Goal: Task Accomplishment & Management: Use online tool/utility

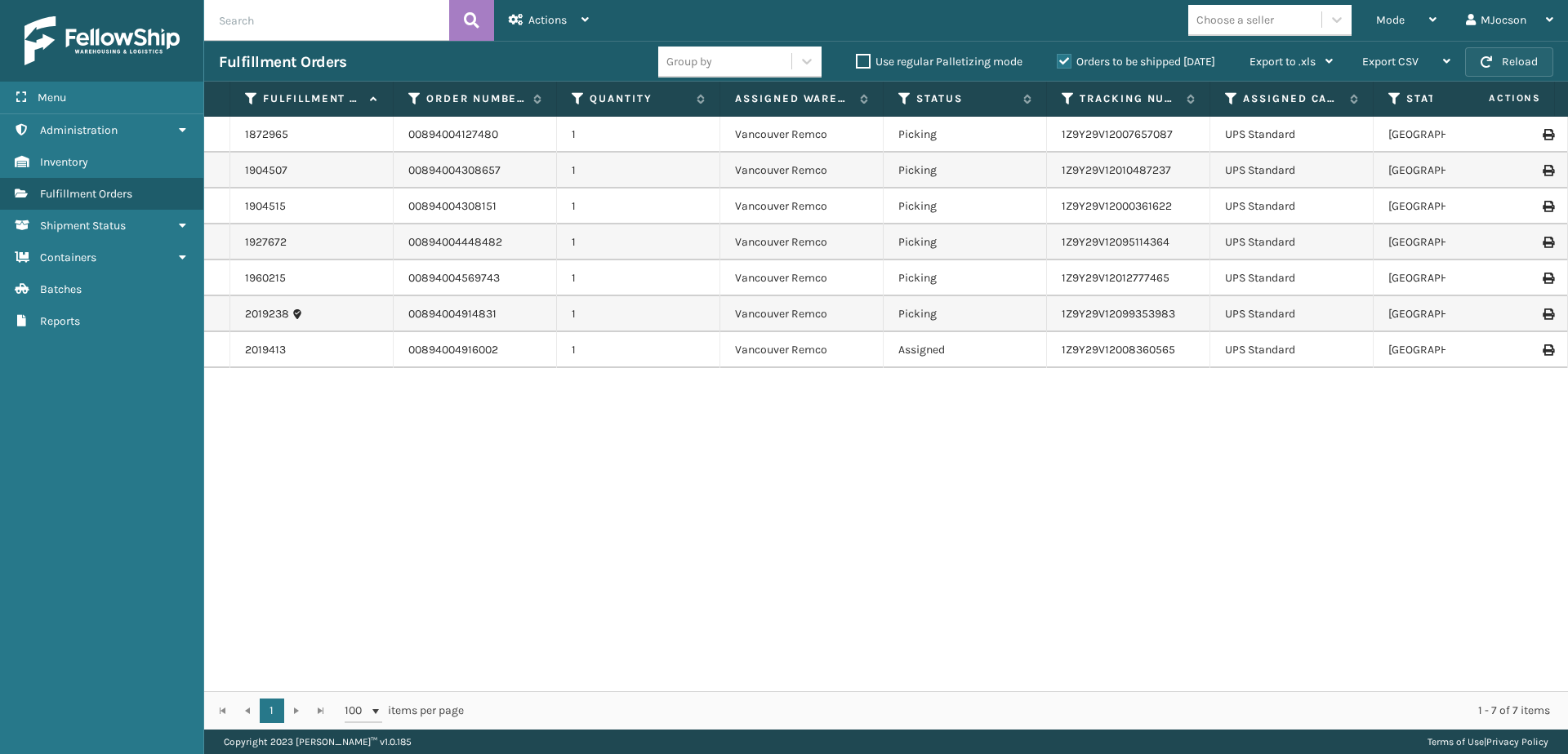
click at [1489, 56] on span "button" at bounding box center [1486, 62] width 11 height 11
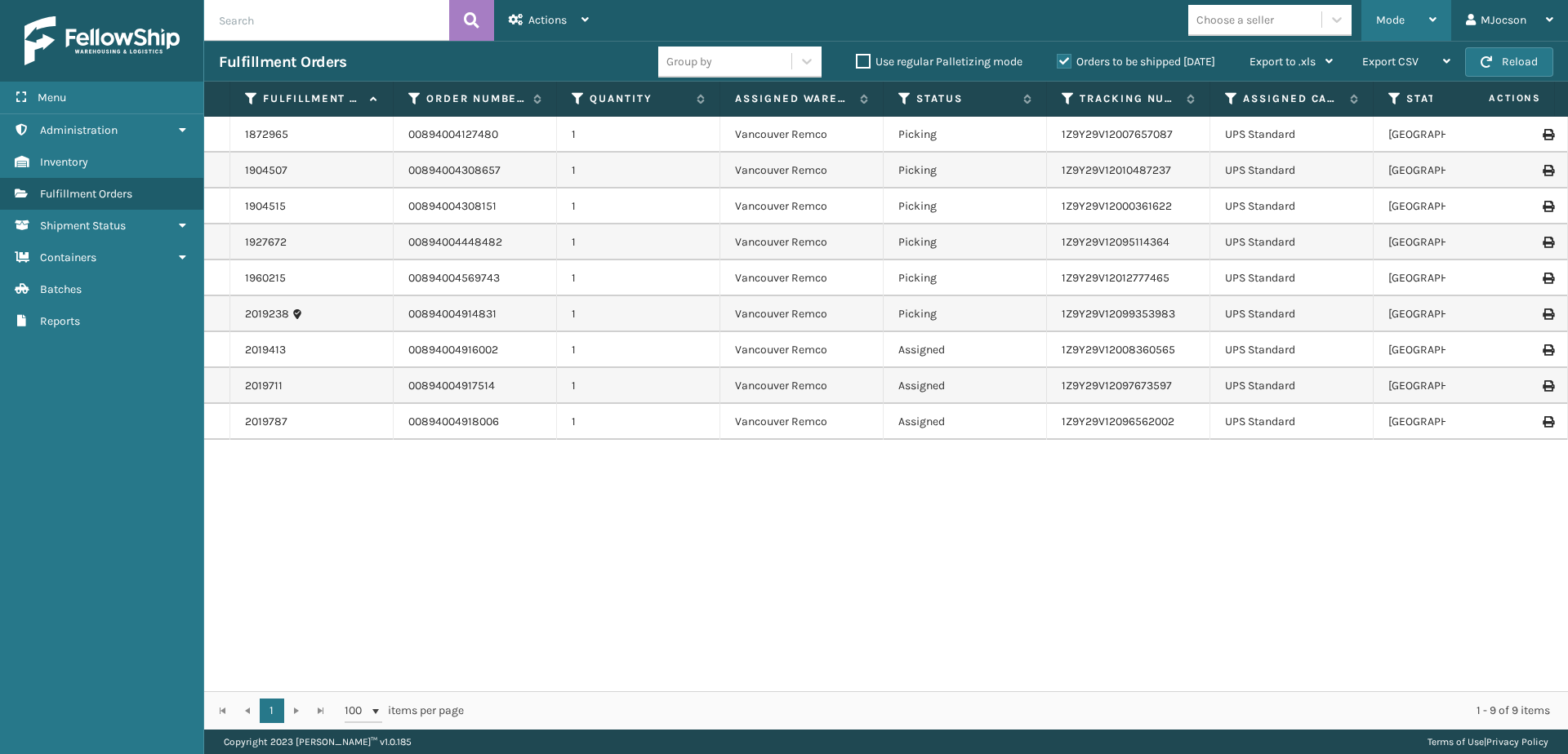
click at [1403, 24] on span "Mode" at bounding box center [1390, 20] width 29 height 14
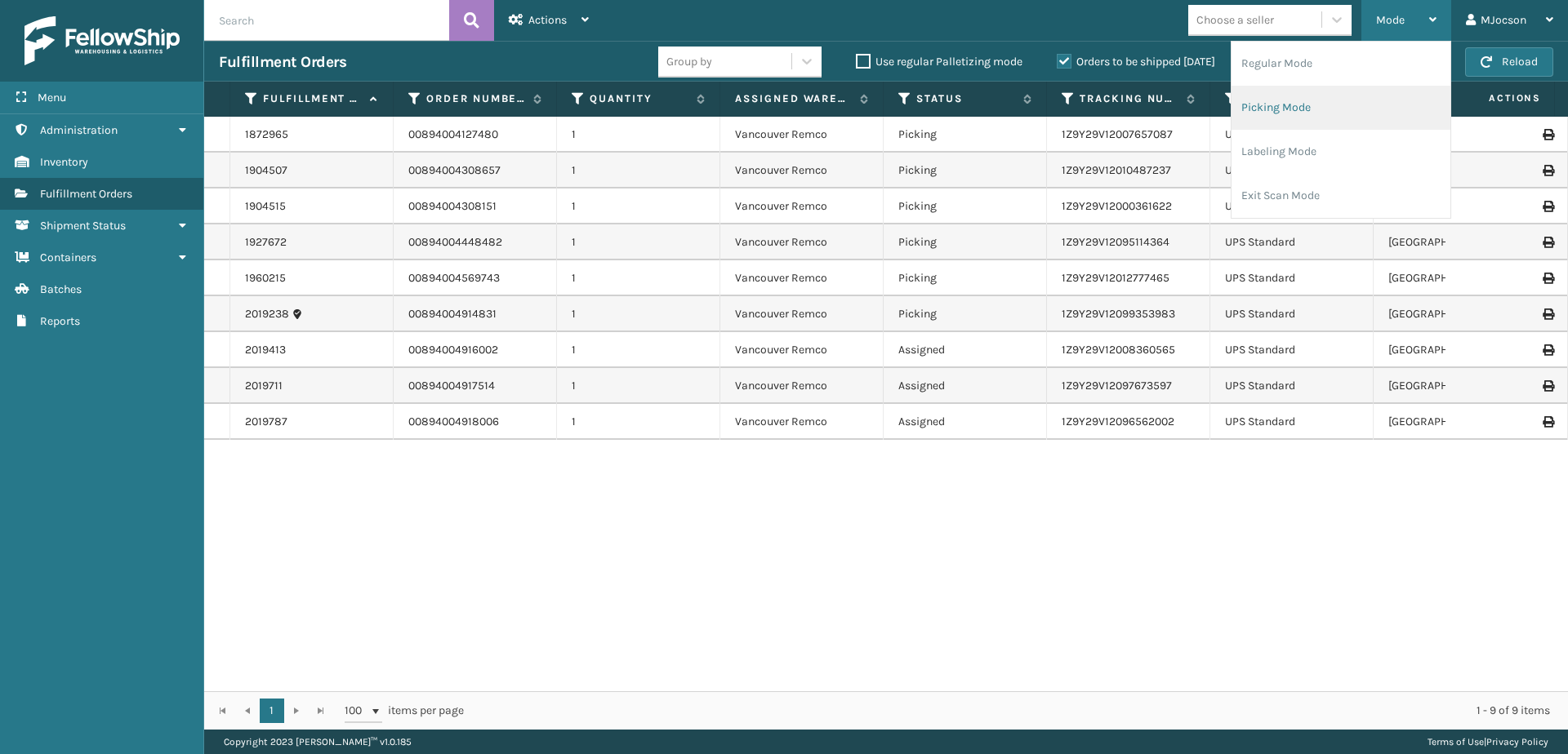
click at [1289, 115] on li "Picking Mode" at bounding box center [1340, 108] width 218 height 44
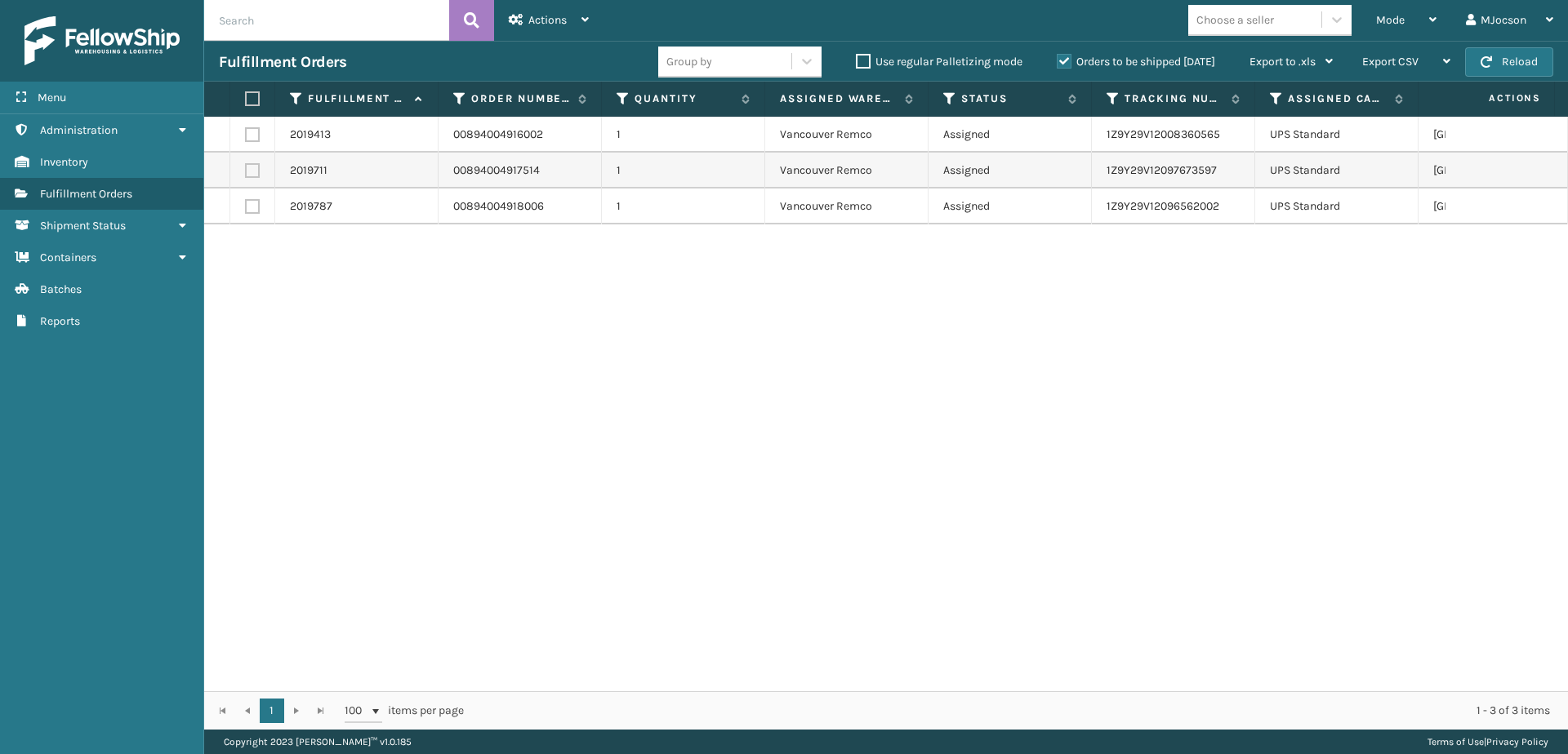
click at [255, 94] on label at bounding box center [250, 98] width 10 height 14
click at [246, 94] on input "checkbox" at bounding box center [245, 98] width 1 height 10
checkbox input "true"
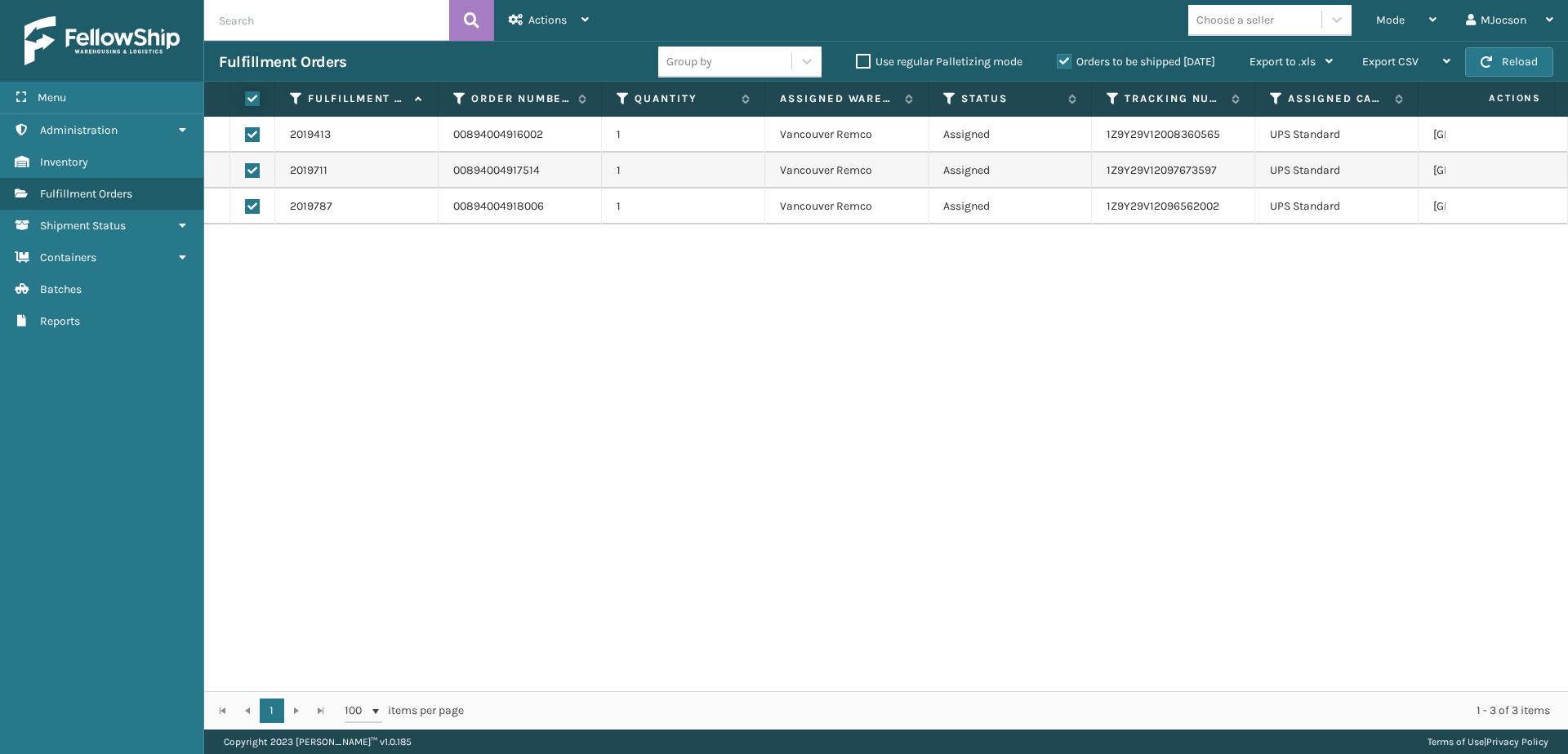
checkbox input "true"
click at [563, 22] on span "Actions" at bounding box center [547, 20] width 38 height 14
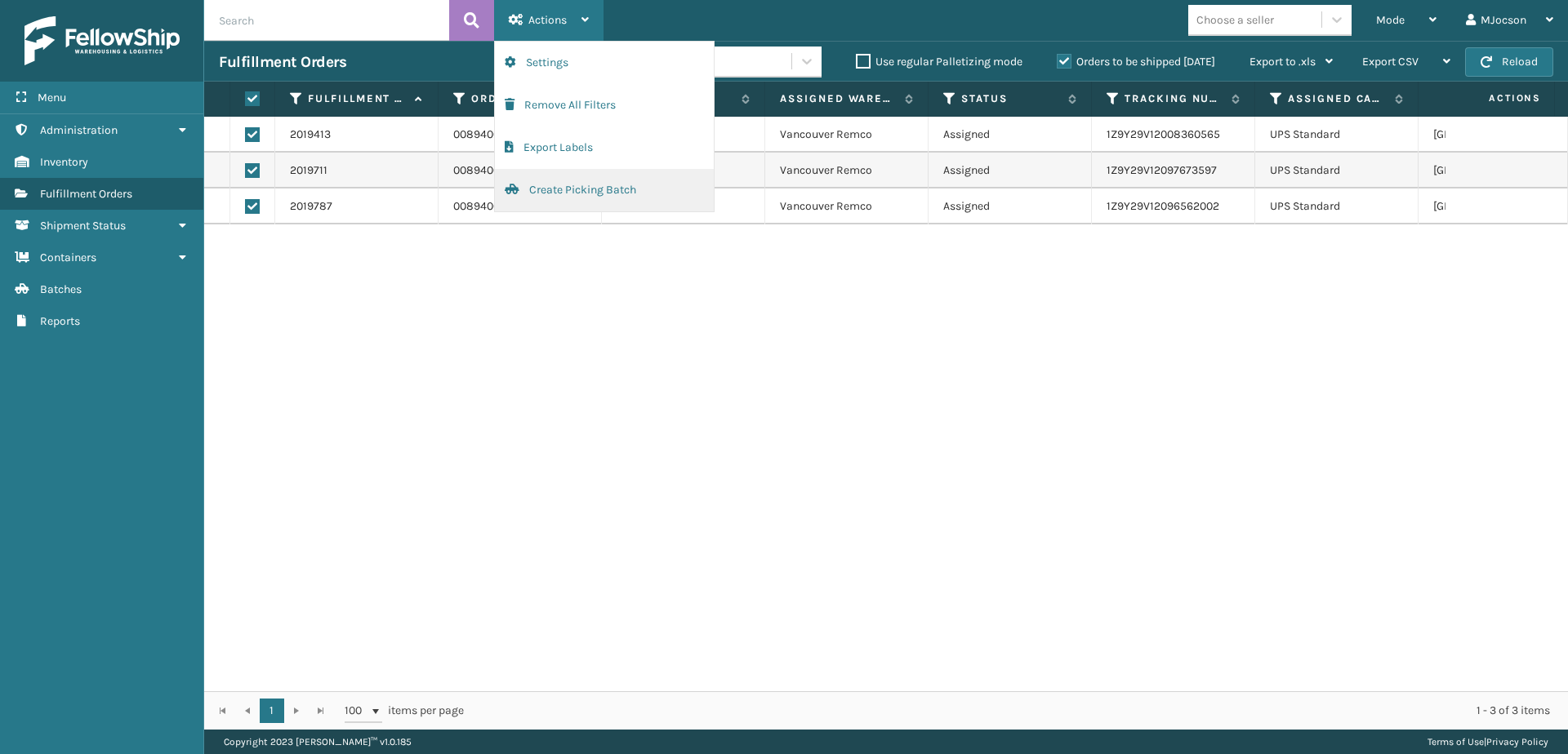
click at [588, 201] on button "Create Picking Batch" at bounding box center [604, 190] width 218 height 43
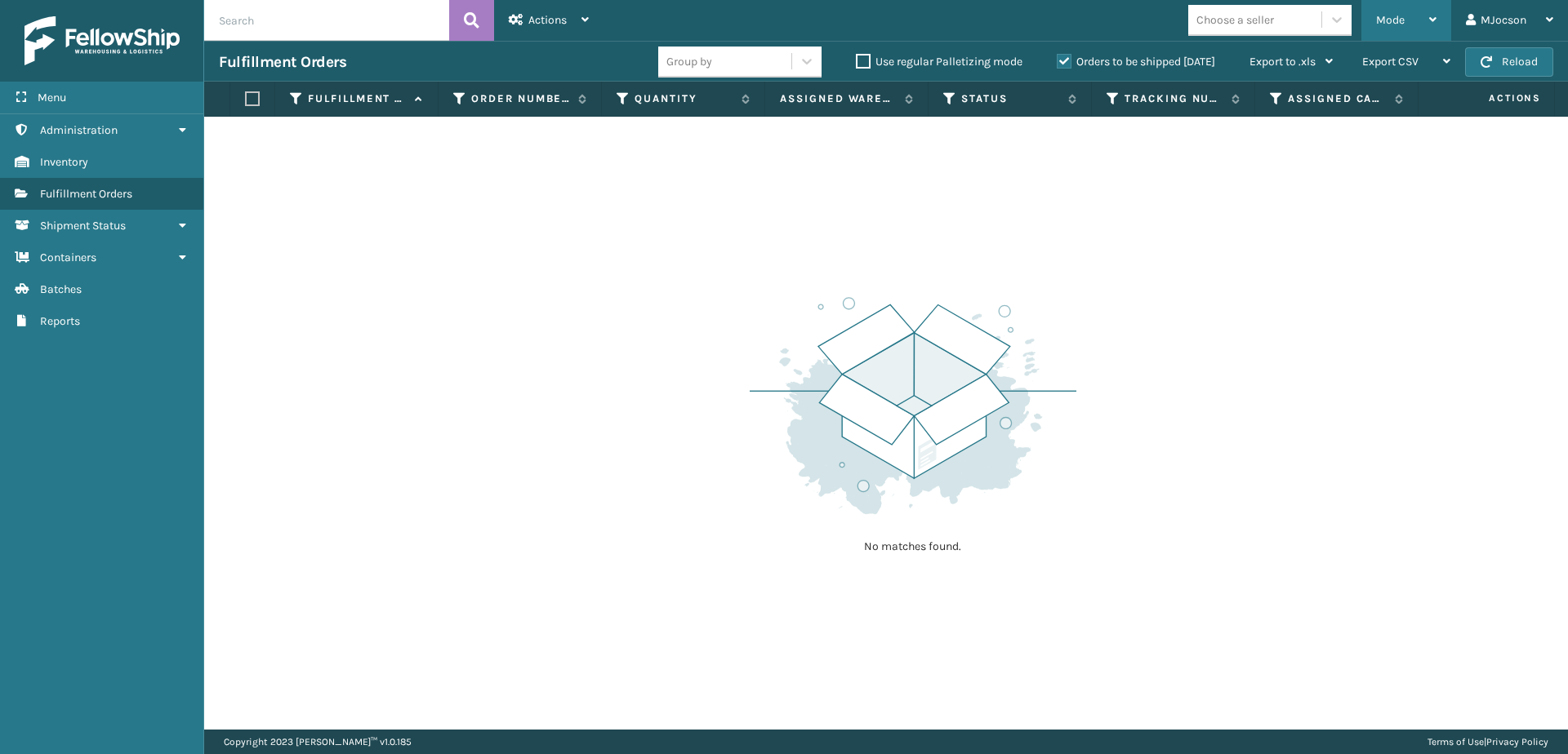
click at [1392, 18] on span "Mode" at bounding box center [1390, 20] width 29 height 14
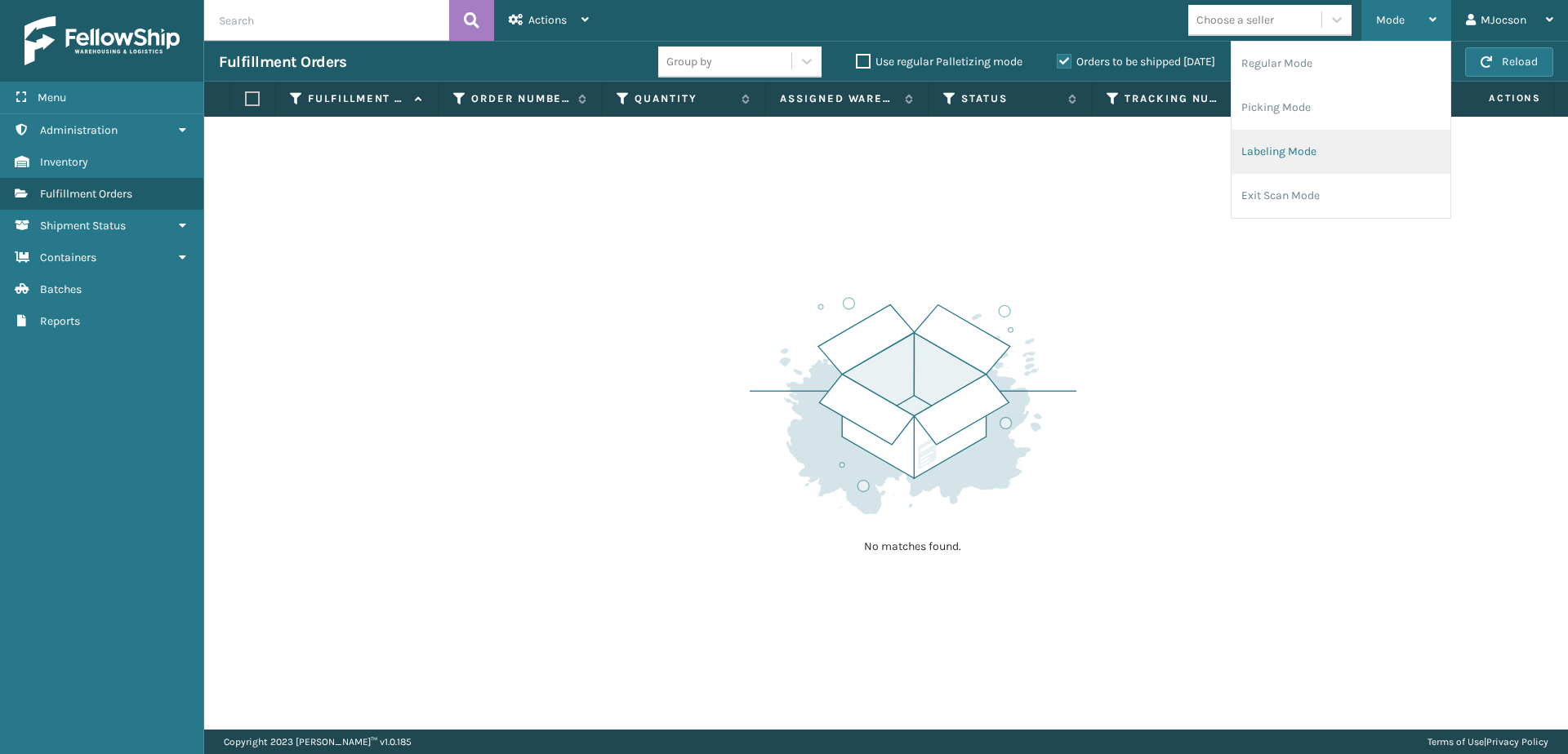
click at [1282, 159] on li "Labeling Mode" at bounding box center [1340, 152] width 218 height 44
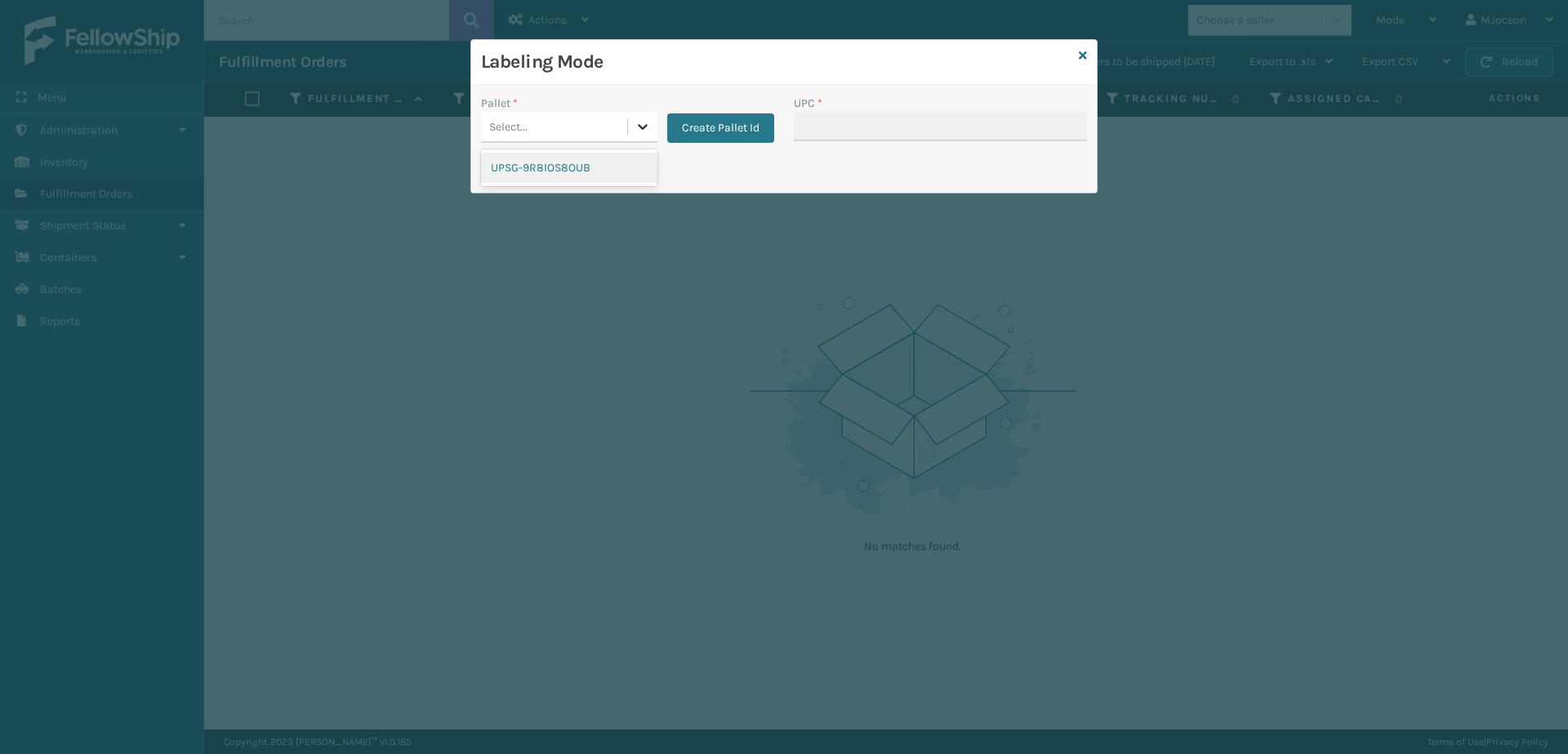
click at [634, 128] on icon at bounding box center [642, 126] width 16 height 16
click at [553, 161] on div "UPSG-9R8IOS8OUB" at bounding box center [568, 168] width 176 height 31
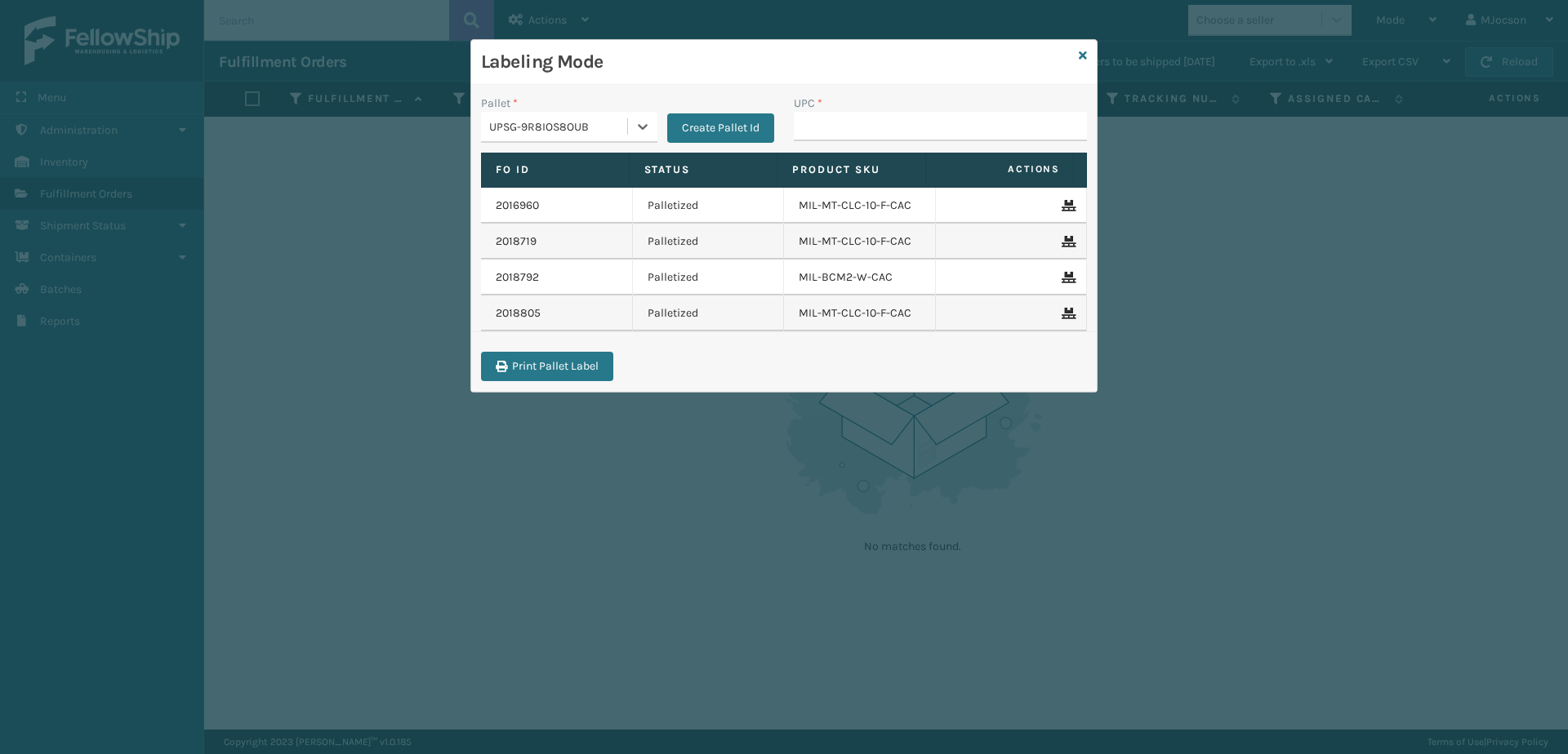
click at [1307, 298] on div "Labeling Mode Pallet * option UPSG-9R8IOS8OUB, selected. 0 results available. S…" at bounding box center [784, 377] width 1568 height 754
type input "8"
click at [671, 514] on div "Labeling Mode Pallet * option UPSG-9R8IOS8OUB, selected. option UPSG-9R8IOS8OUB…" at bounding box center [784, 377] width 1568 height 754
click at [1084, 55] on icon at bounding box center [1083, 55] width 9 height 11
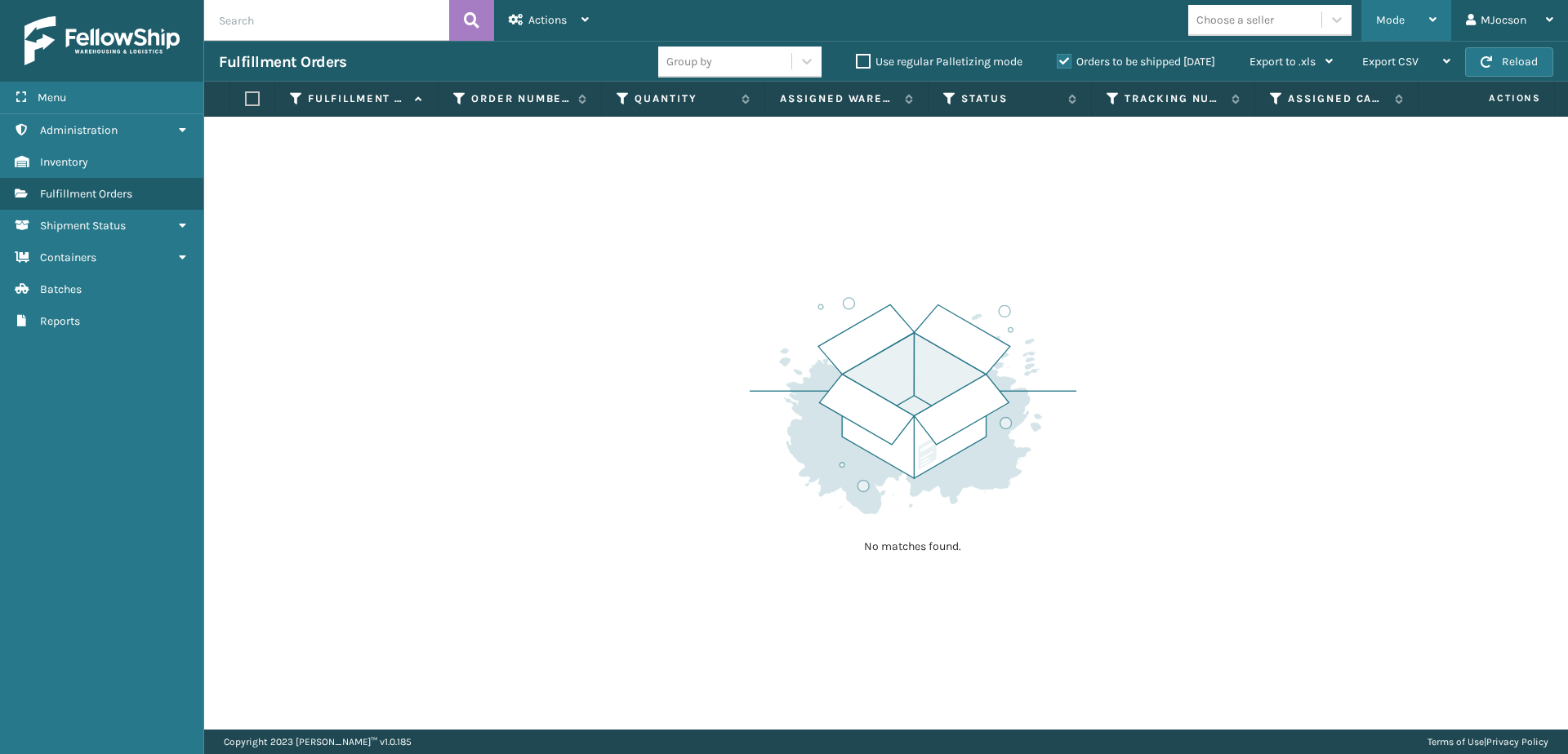
click at [1379, 18] on span "Mode" at bounding box center [1390, 20] width 29 height 14
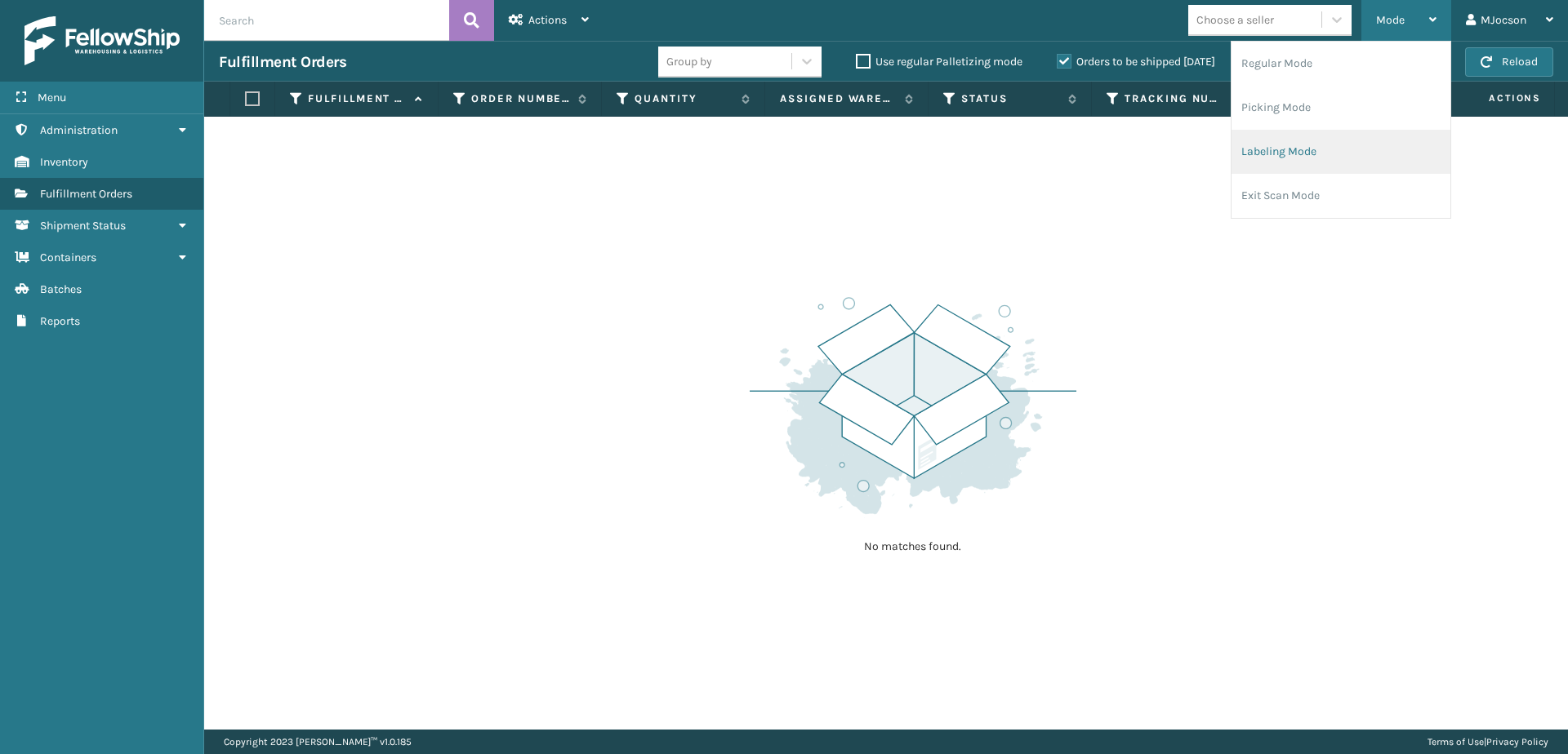
click at [1239, 148] on li "Labeling Mode" at bounding box center [1340, 152] width 218 height 44
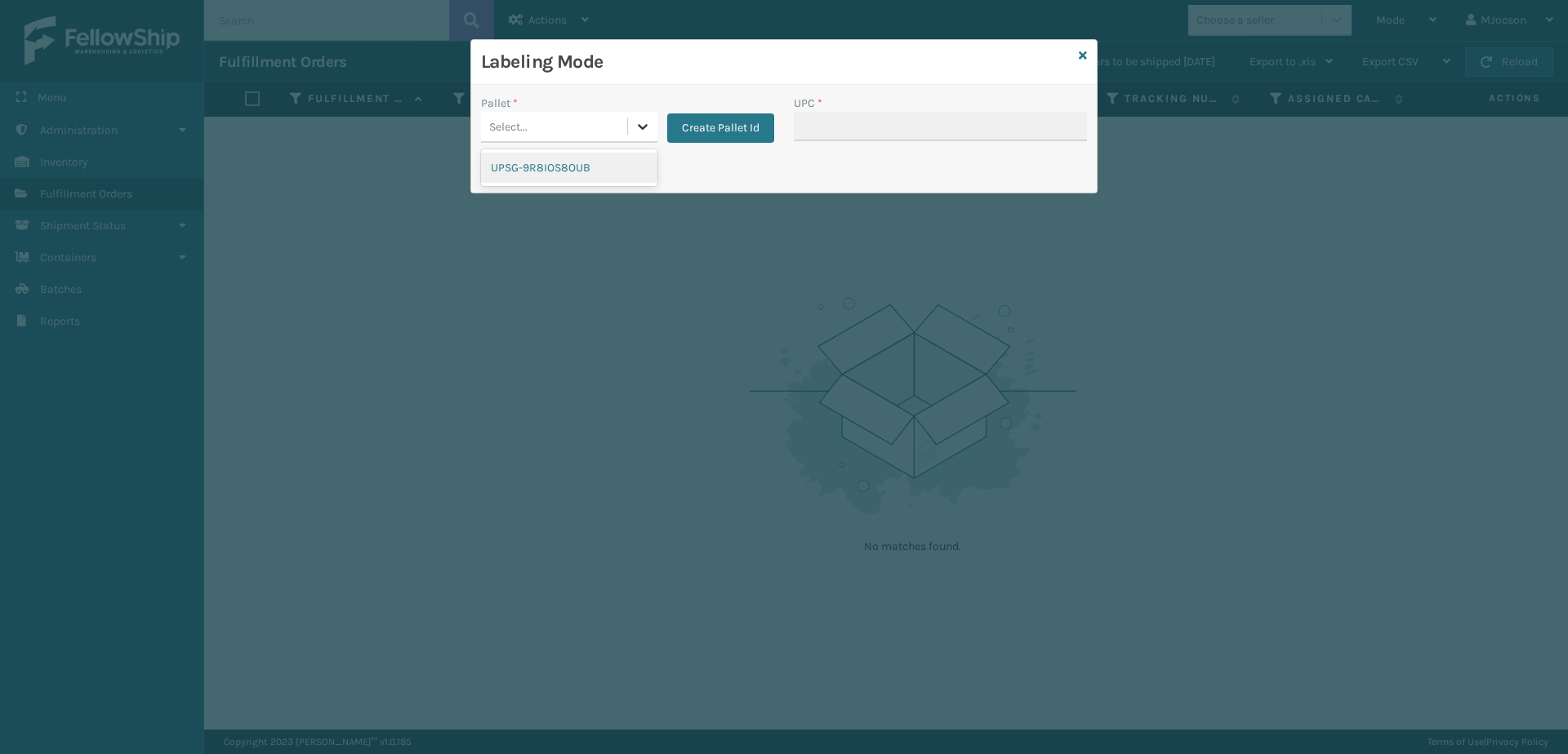
click at [656, 132] on div at bounding box center [642, 126] width 30 height 30
click at [608, 172] on div "UPSG-9R8IOS8OUB" at bounding box center [568, 168] width 176 height 31
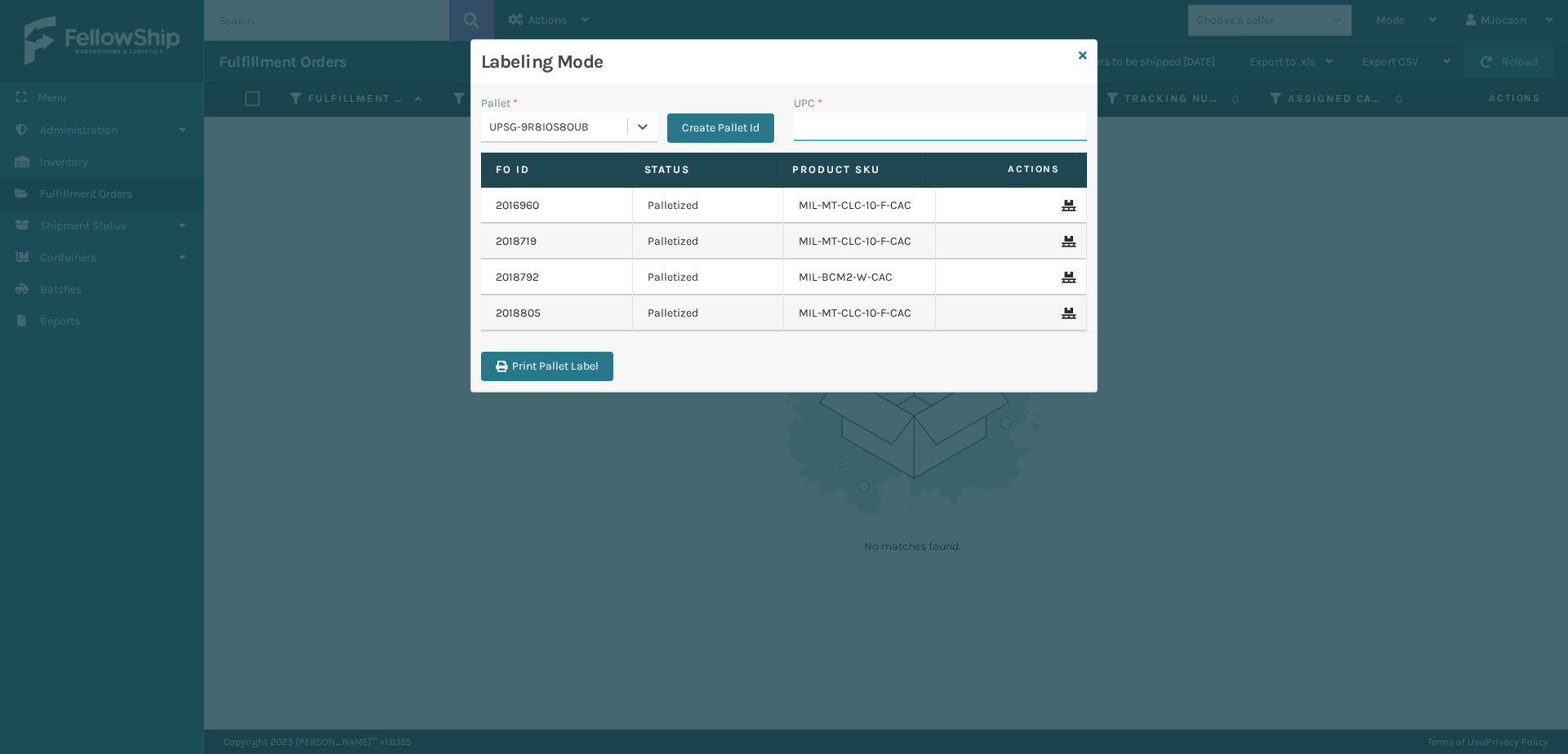
click at [822, 136] on input "UPC *" at bounding box center [939, 126] width 293 height 30
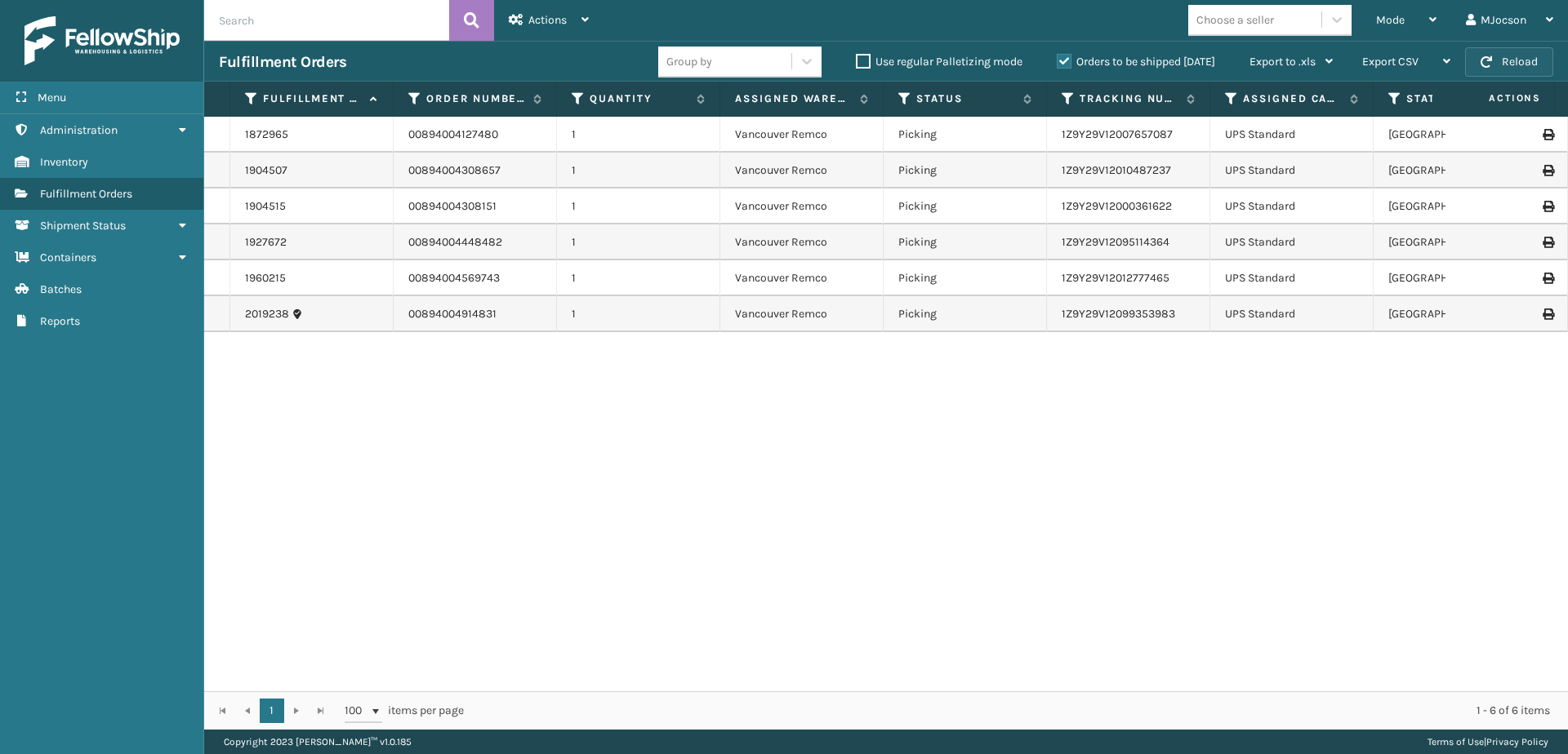
click at [1503, 56] on button "Reload" at bounding box center [1509, 62] width 88 height 30
click at [1423, 25] on div "Mode" at bounding box center [1405, 20] width 60 height 41
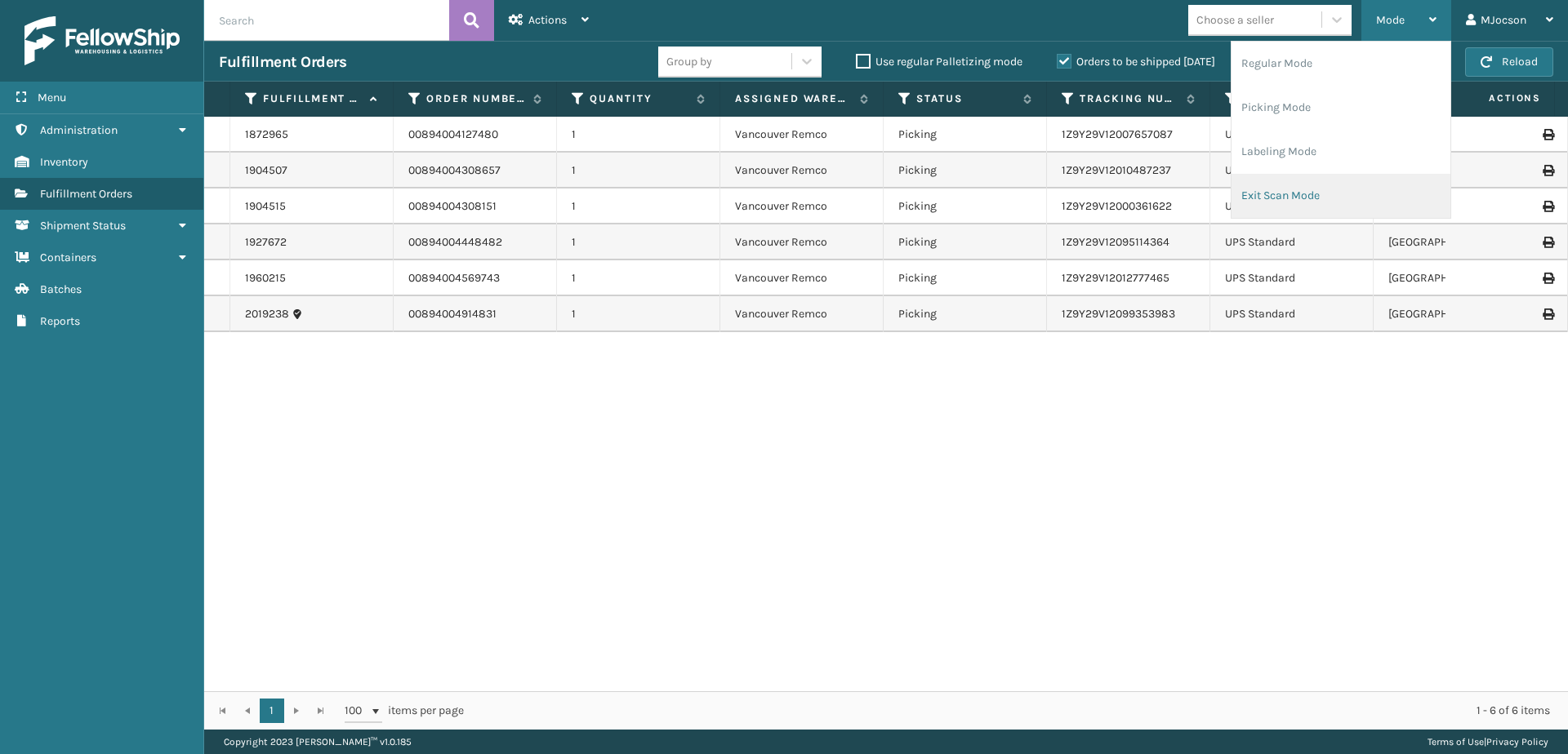
click at [1301, 200] on li "Exit Scan Mode" at bounding box center [1340, 195] width 218 height 44
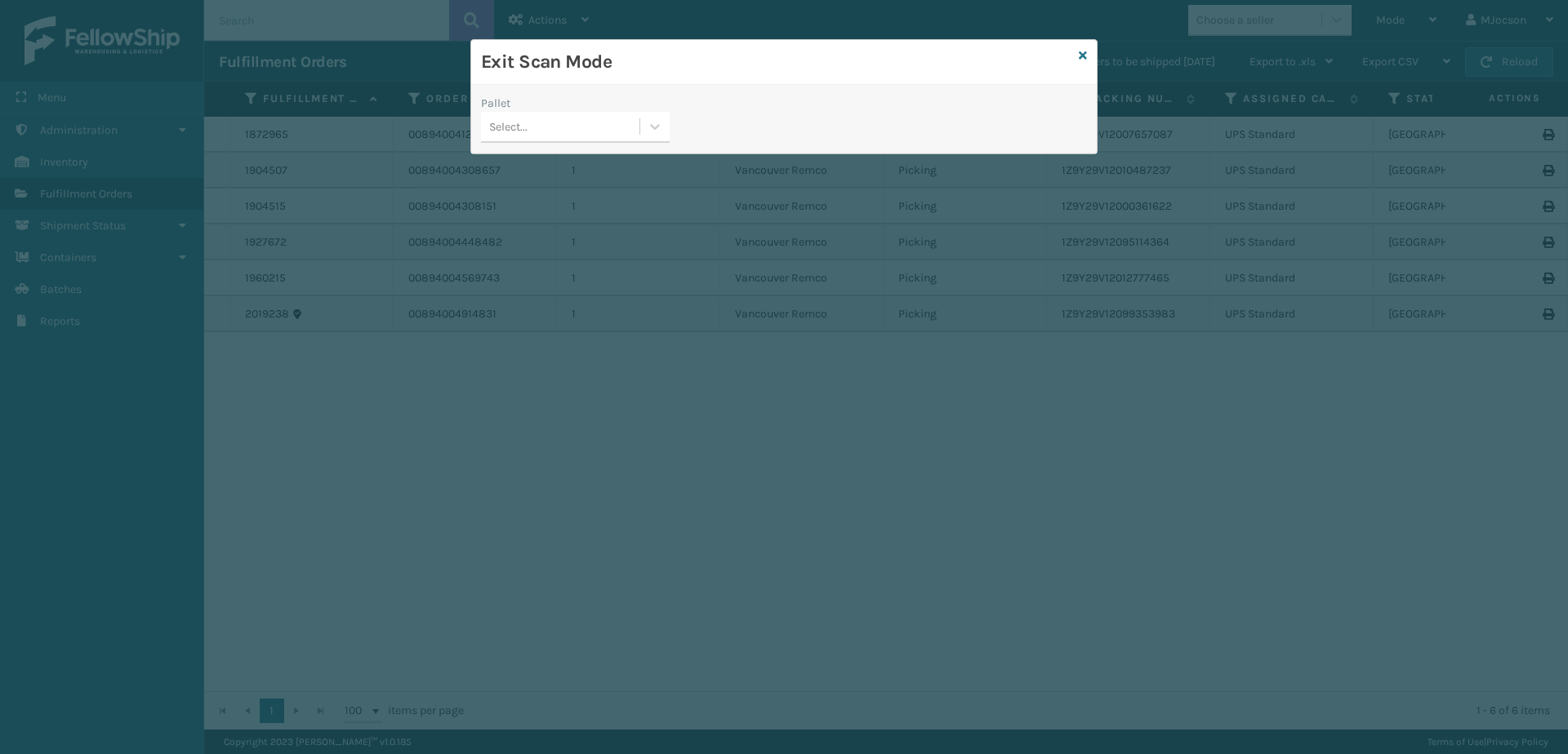
click at [1087, 59] on div "Exit Scan Mode" at bounding box center [784, 62] width 626 height 45
click at [1081, 54] on icon at bounding box center [1083, 55] width 9 height 11
